Goal: Check status: Check status

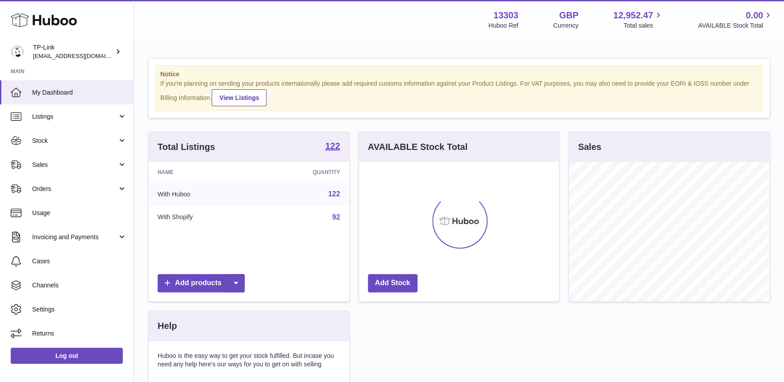
scroll to position [139, 200]
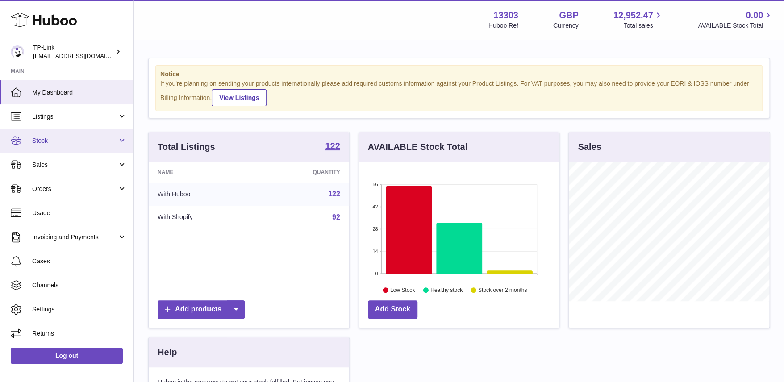
click at [45, 139] on span "Stock" at bounding box center [74, 141] width 85 height 8
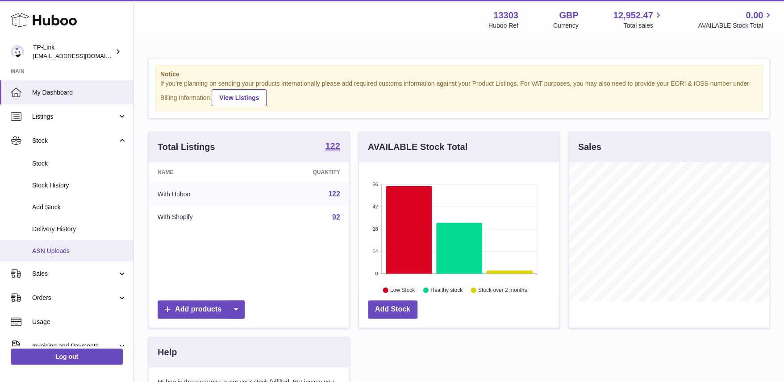
click at [63, 251] on span "ASN Uploads" at bounding box center [79, 251] width 95 height 8
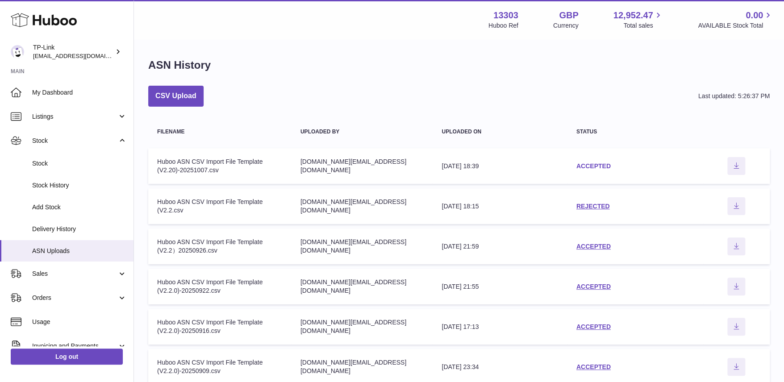
click at [593, 166] on link "ACCEPTED" at bounding box center [593, 166] width 34 height 7
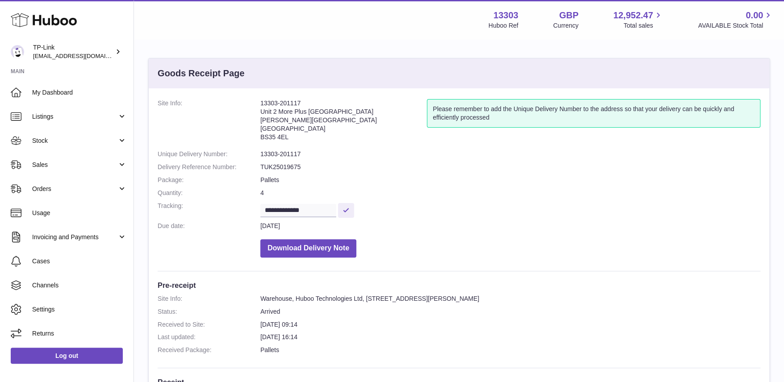
click at [646, 235] on dd "Download Delivery Note" at bounding box center [510, 246] width 500 height 23
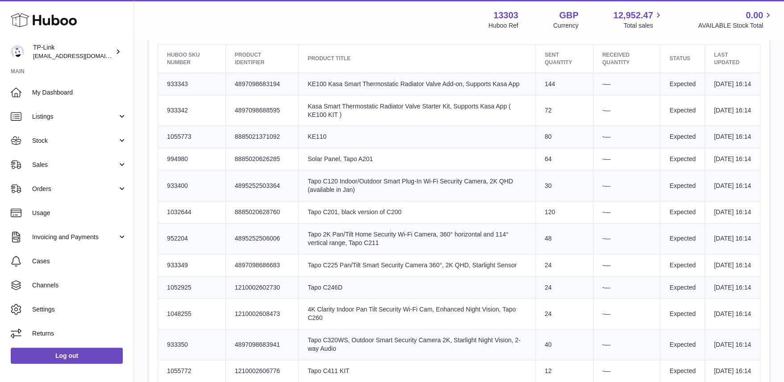
scroll to position [357, 0]
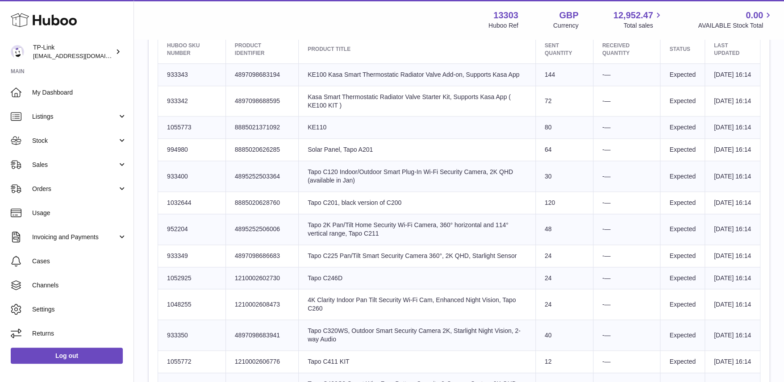
click at [642, 245] on td "-—" at bounding box center [626, 229] width 67 height 31
drag, startPoint x: 657, startPoint y: 230, endPoint x: 740, endPoint y: 234, distance: 83.2
click at [740, 214] on tr "Huboo SKU Number 1032644 Client Identifier 8885020628760 Product title Tapo C20…" at bounding box center [459, 203] width 602 height 22
copy tr "Expected 9th Oct 2025 16:14"
click at [639, 214] on td "-—" at bounding box center [626, 203] width 67 height 22
